Goal: Transaction & Acquisition: Download file/media

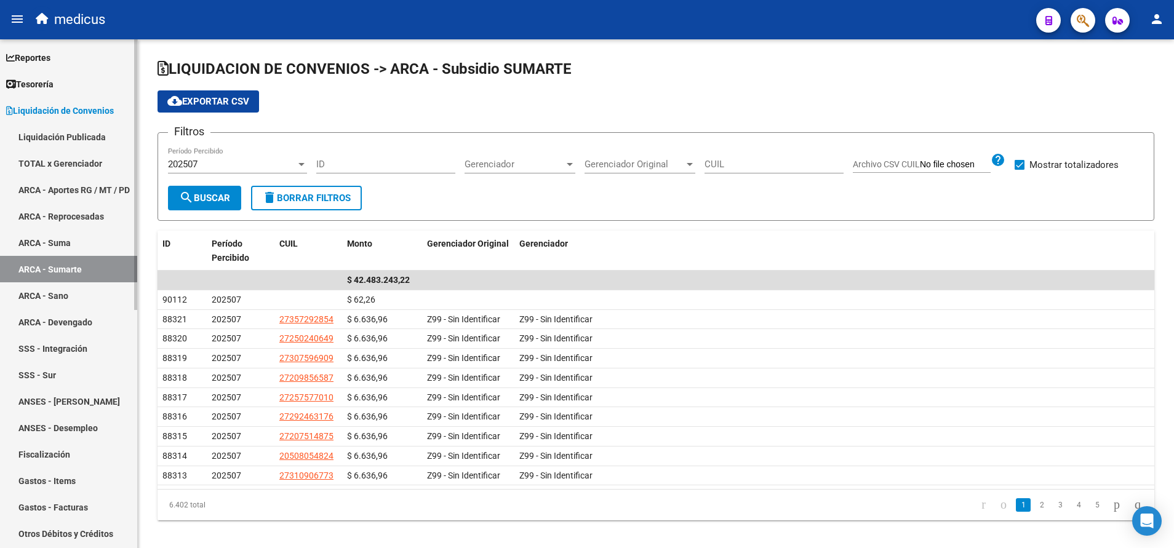
click at [69, 292] on link "ARCA - Sano" at bounding box center [68, 296] width 137 height 26
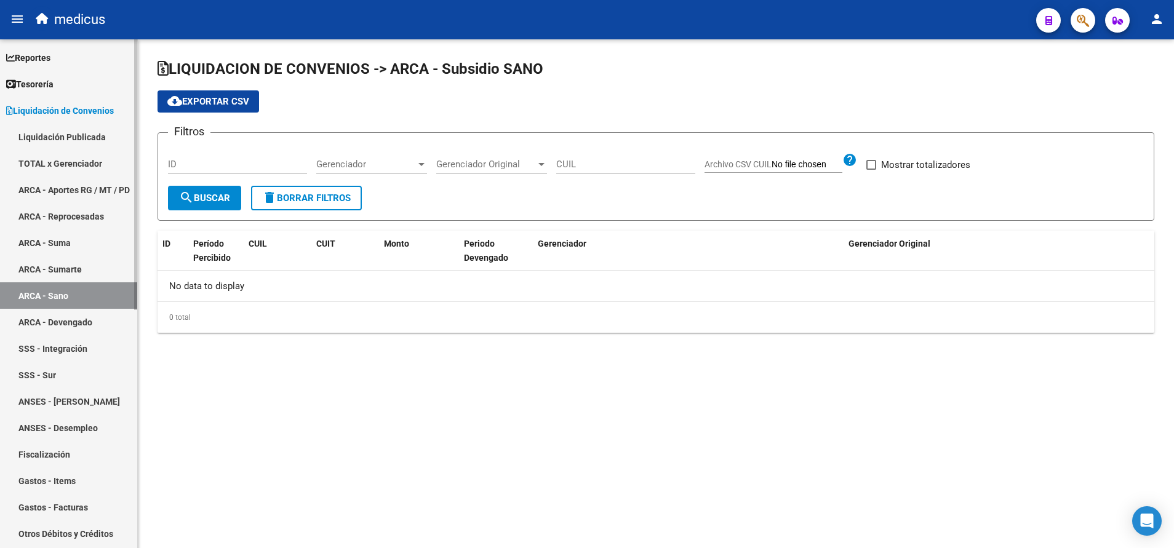
checkbox input "true"
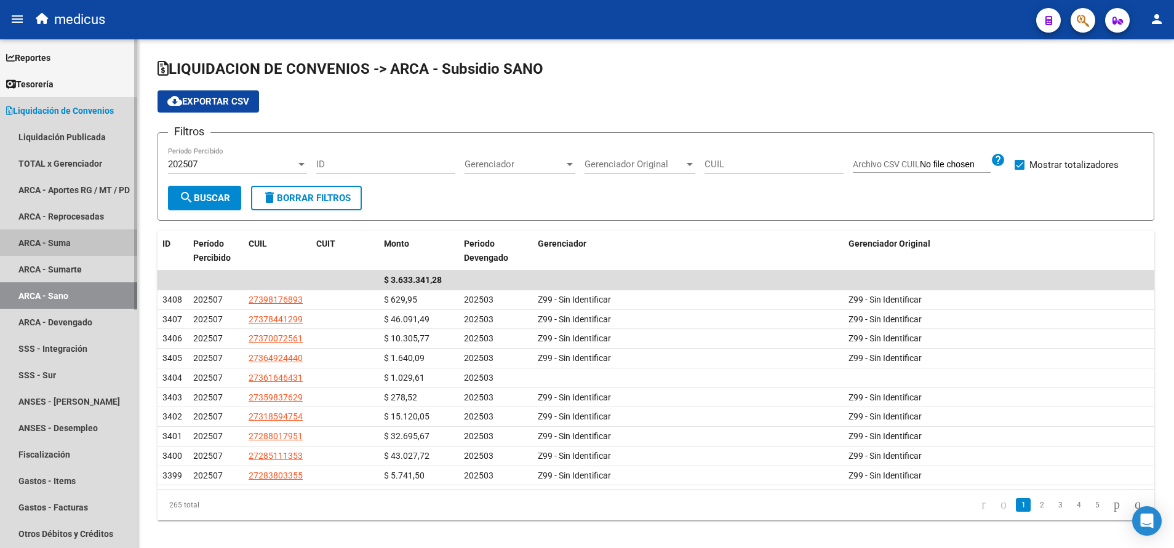
click at [71, 233] on link "ARCA - Suma" at bounding box center [68, 243] width 137 height 26
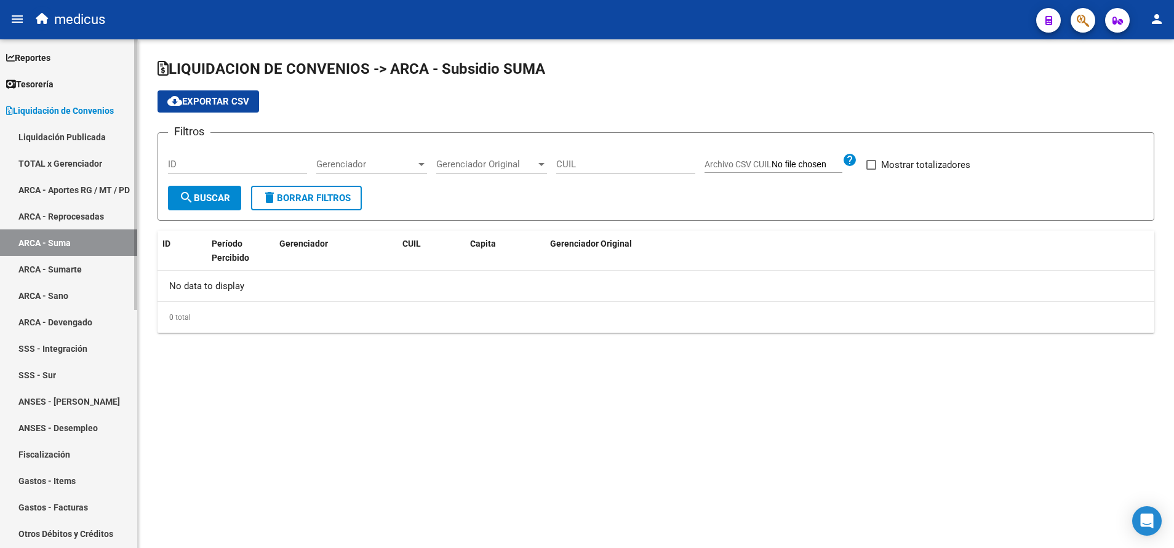
checkbox input "true"
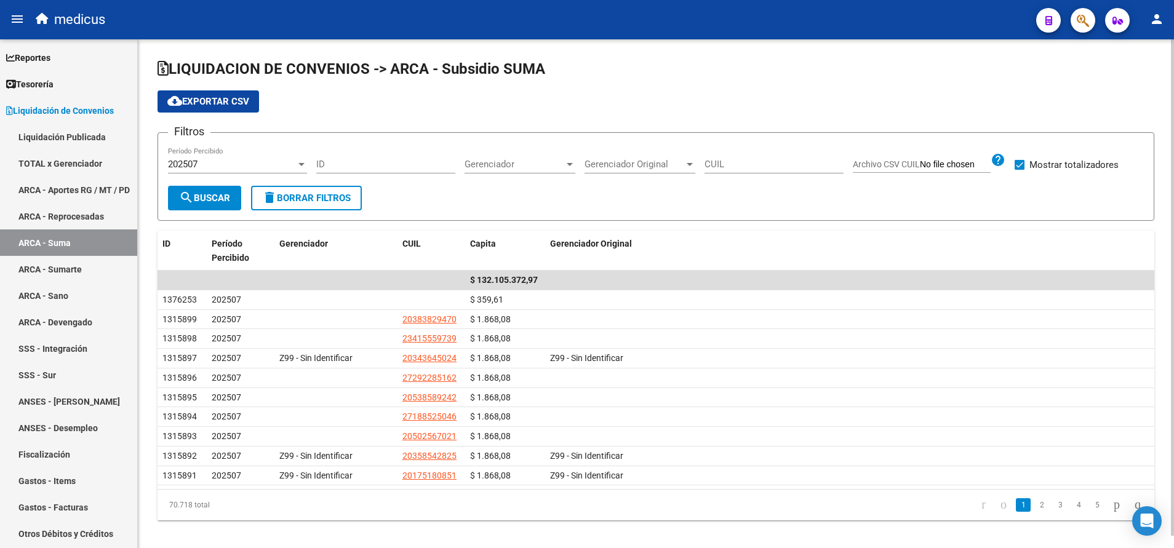
click at [215, 169] on div "202507" at bounding box center [232, 164] width 128 height 11
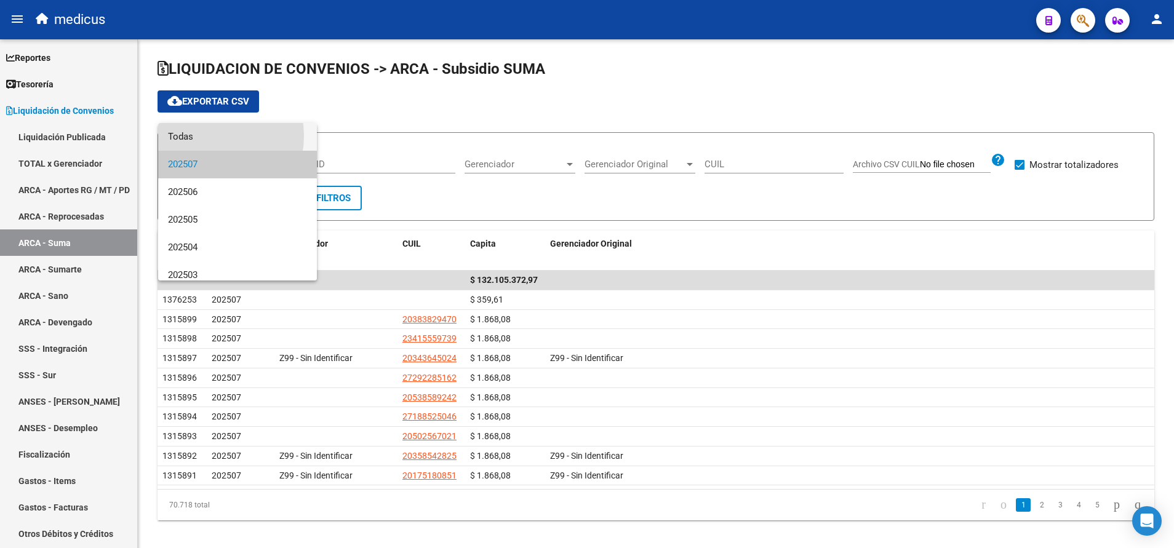
click at [202, 136] on span "Todas" at bounding box center [237, 137] width 139 height 28
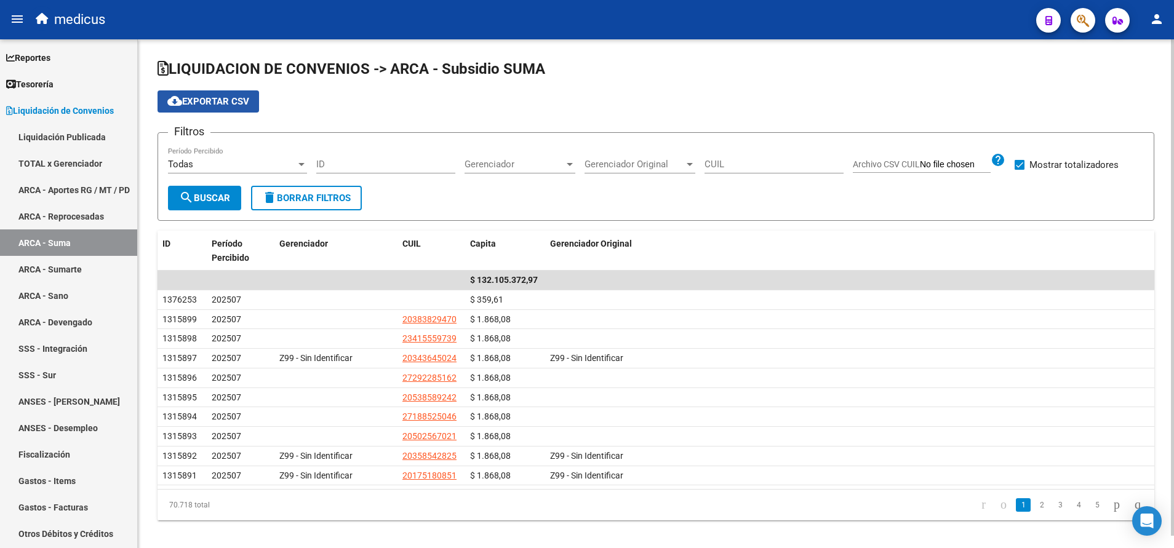
click at [225, 103] on span "cloud_download Exportar CSV" at bounding box center [208, 101] width 82 height 11
